Goal: Information Seeking & Learning: Learn about a topic

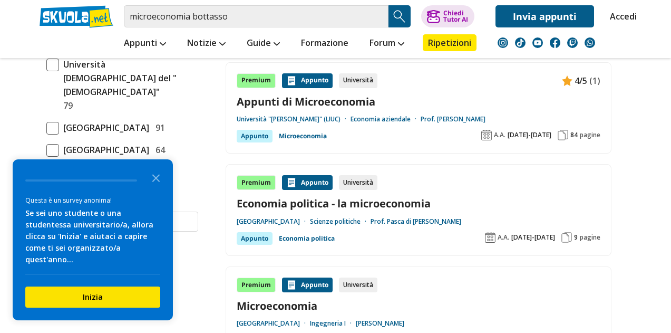
scroll to position [482, 0]
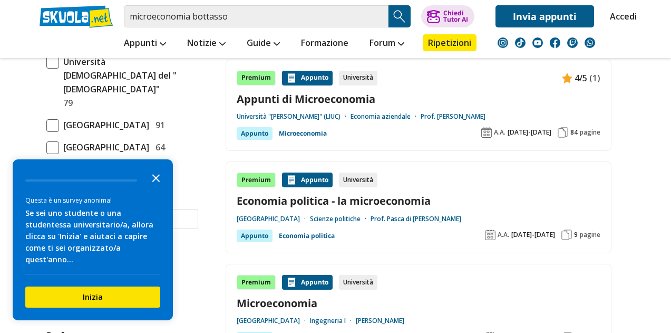
click at [157, 188] on icon "Close the survey" at bounding box center [156, 177] width 21 height 21
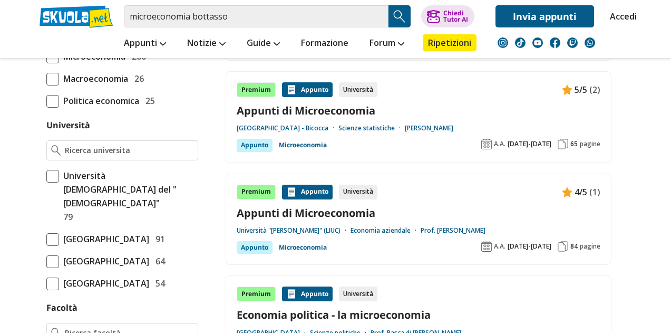
scroll to position [384, 0]
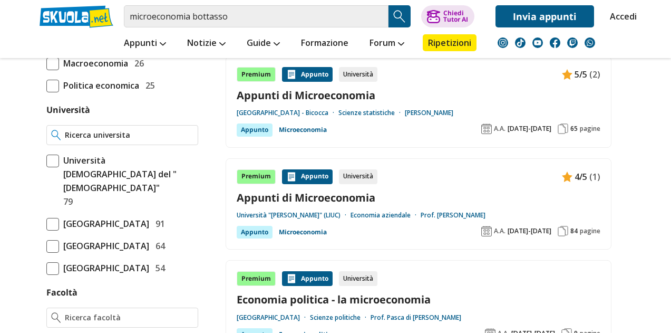
click at [101, 138] on input "Università" at bounding box center [129, 135] width 128 height 11
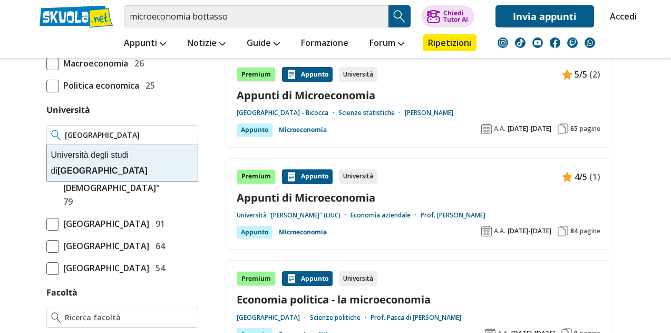
click at [100, 156] on div "[GEOGRAPHIC_DATA]" at bounding box center [122, 163] width 151 height 36
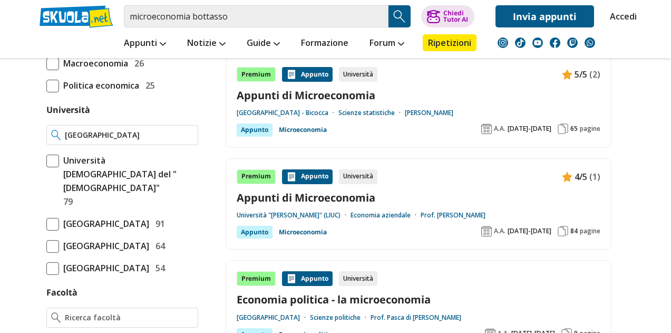
type input "[GEOGRAPHIC_DATA]"
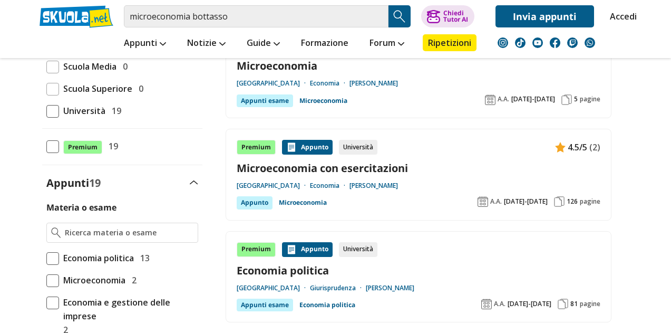
scroll to position [144, 0]
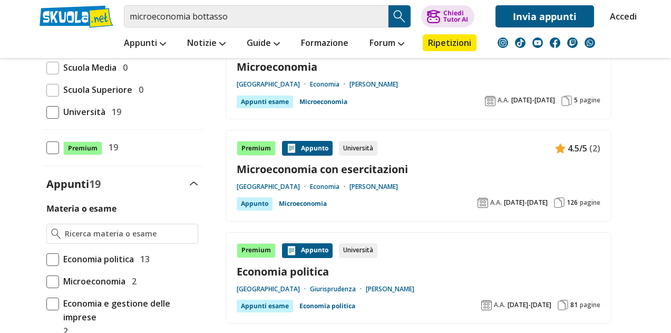
click at [346, 167] on link "Microeconomia con esercitazioni" at bounding box center [419, 169] width 364 height 14
